Goal: Task Accomplishment & Management: Manage account settings

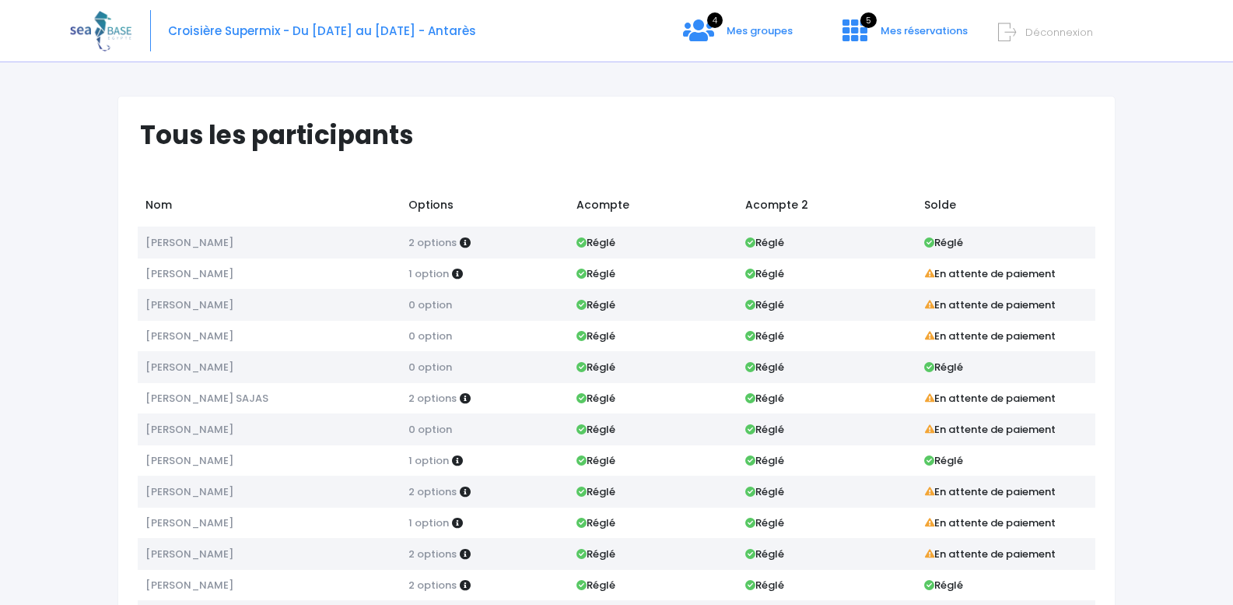
scroll to position [131, 0]
click at [106, 24] on img at bounding box center [100, 31] width 61 height 40
click at [725, 26] on div "Croisière Supermix - Du 22/11/2025 au 29/11/2025 - Antarès 4 Mes groupes 5" at bounding box center [605, 31] width 1070 height 62
click at [705, 26] on icon at bounding box center [698, 30] width 31 height 25
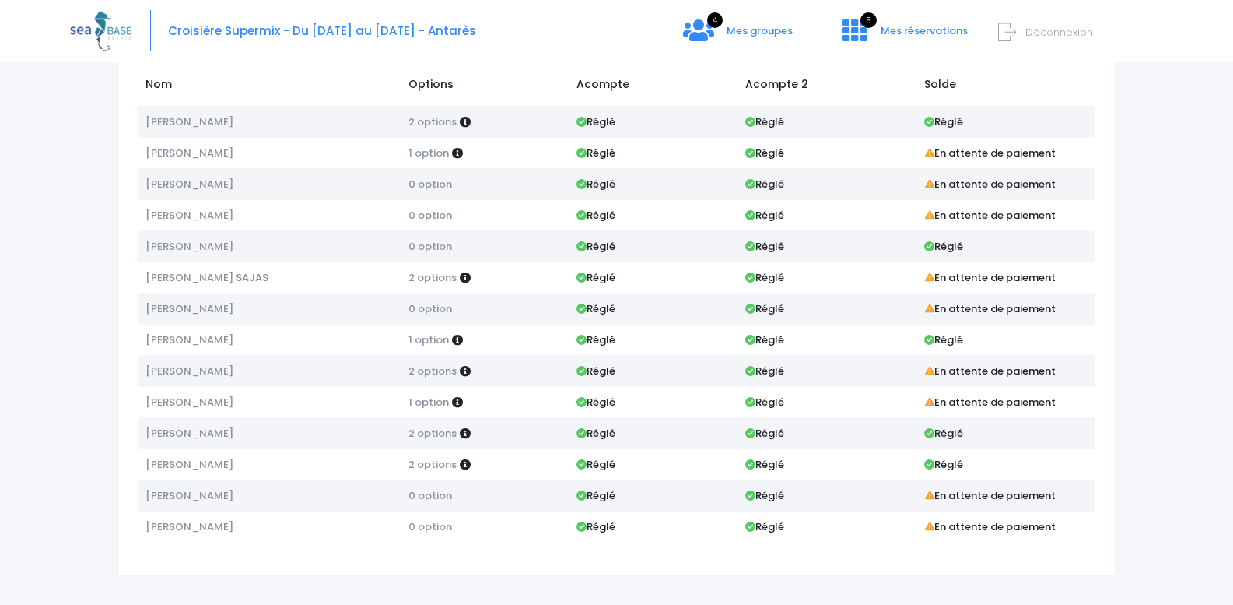
scroll to position [131, 0]
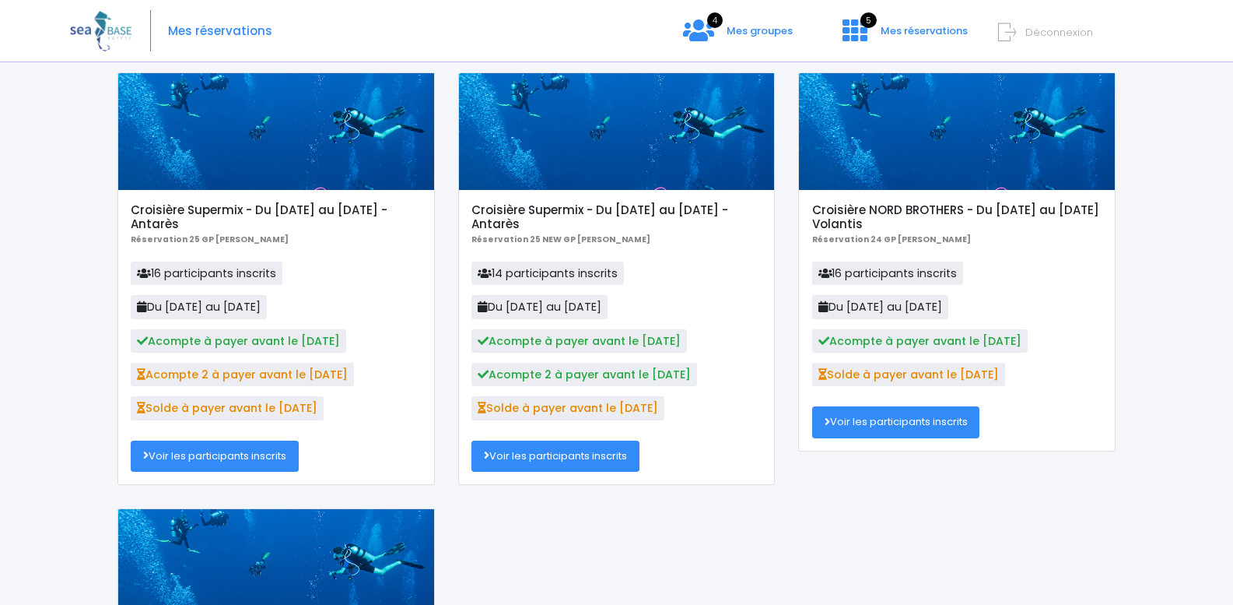
scroll to position [78, 0]
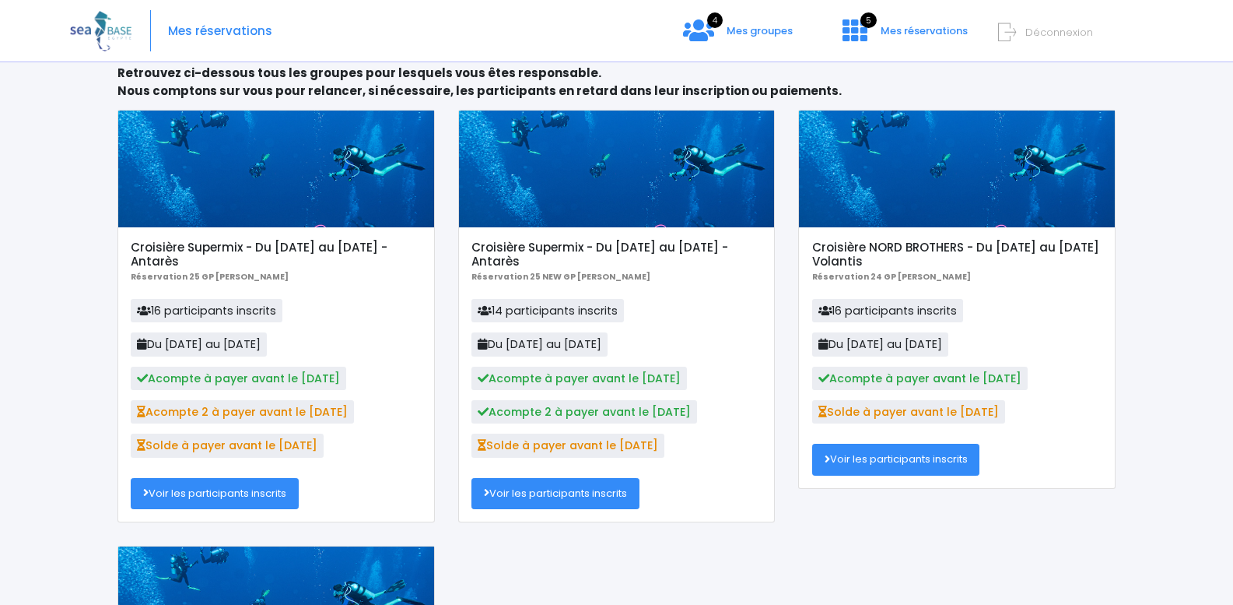
click at [325, 173] on div at bounding box center [276, 168] width 316 height 117
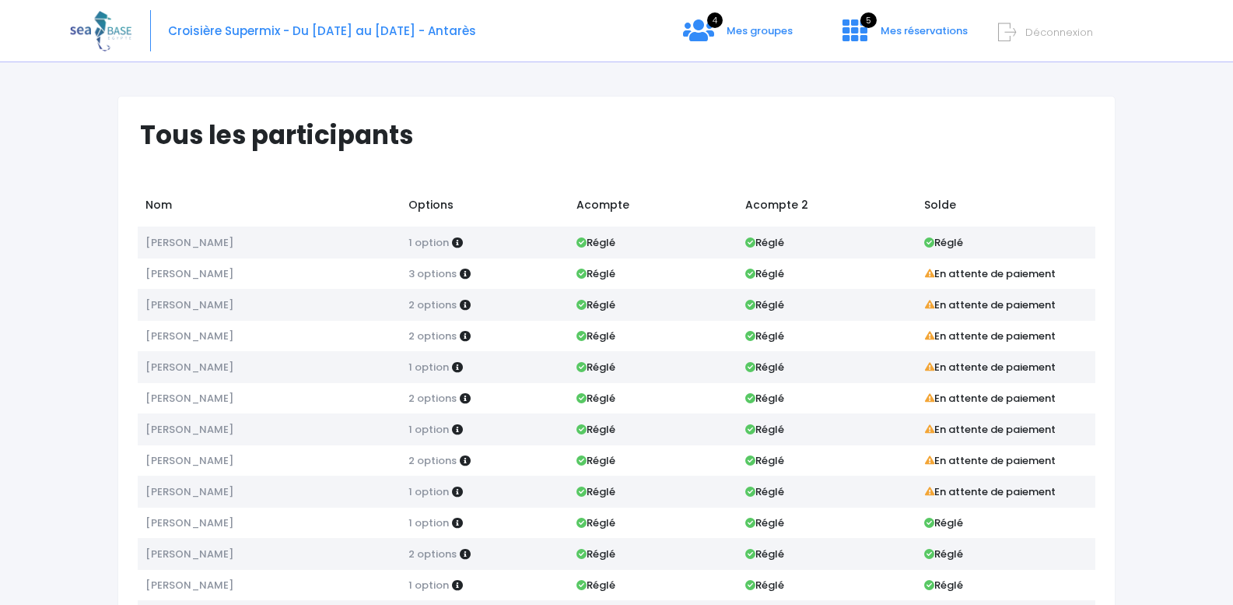
click at [97, 34] on img at bounding box center [100, 31] width 61 height 40
click at [773, 34] on span "Mes groupes" at bounding box center [760, 30] width 66 height 15
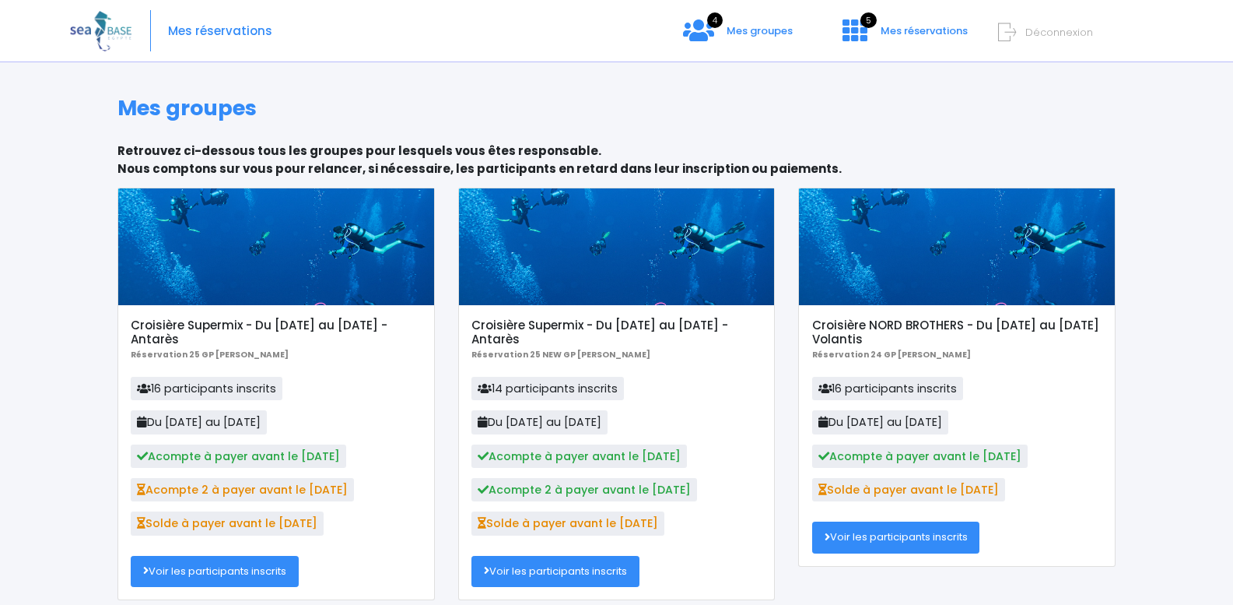
click at [552, 249] on div at bounding box center [617, 246] width 316 height 117
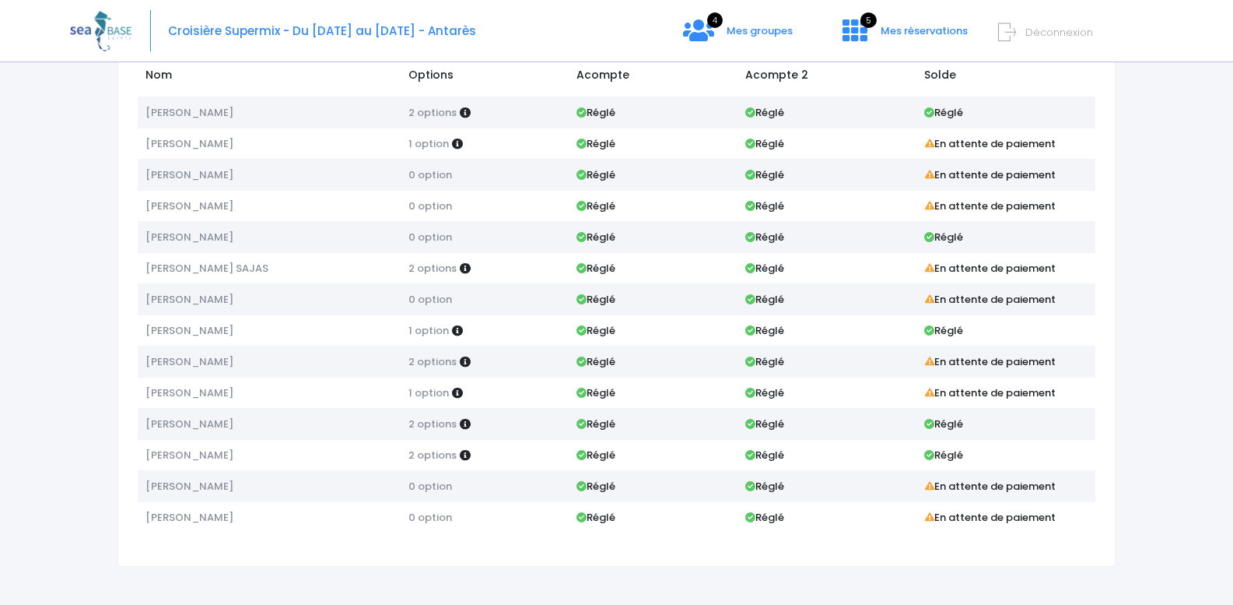
scroll to position [131, 0]
